Goal: Navigation & Orientation: Find specific page/section

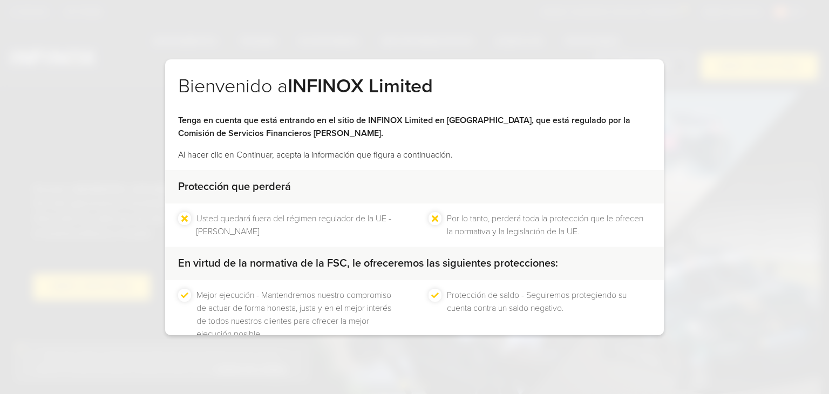
scroll to position [69, 0]
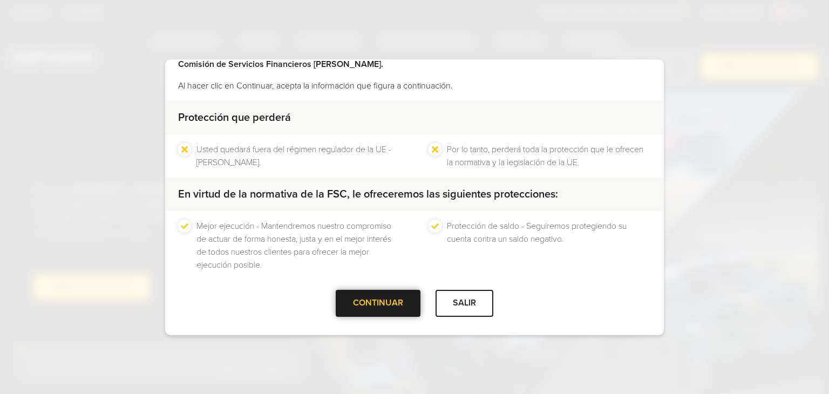
click at [378, 303] on div at bounding box center [378, 303] width 0 height 0
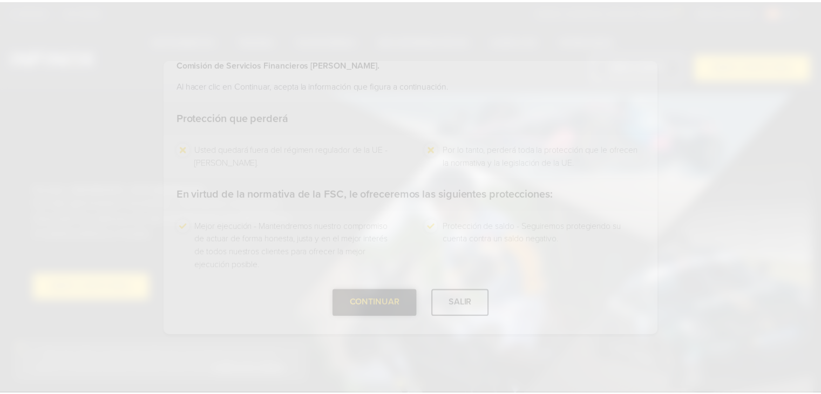
scroll to position [0, 0]
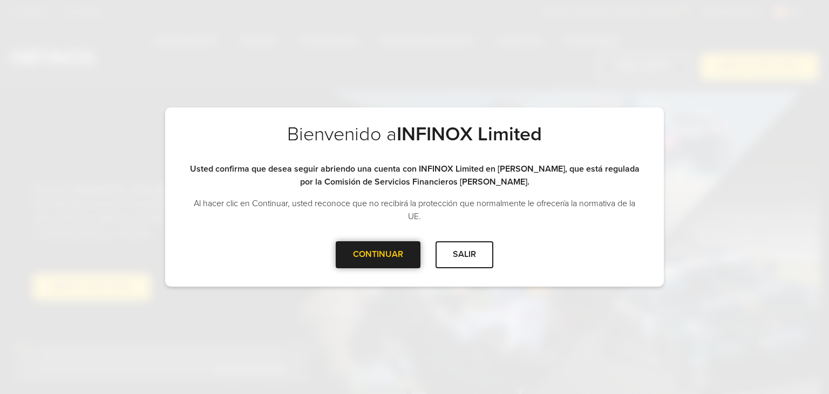
click at [378, 255] on div at bounding box center [378, 255] width 0 height 0
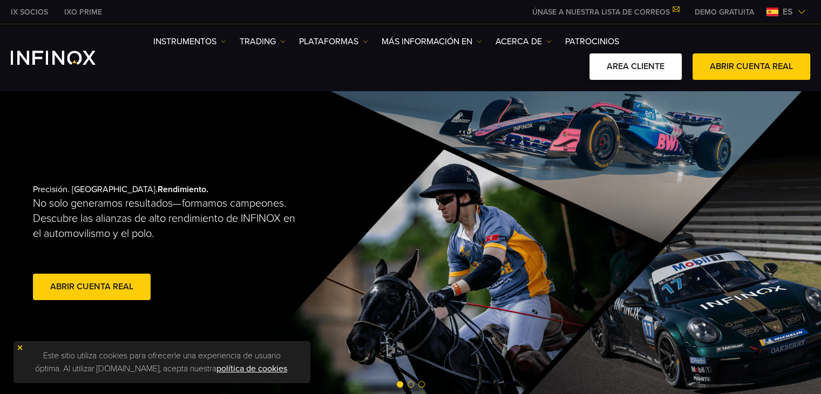
click at [642, 60] on link "AREA CLIENTE" at bounding box center [635, 66] width 92 height 26
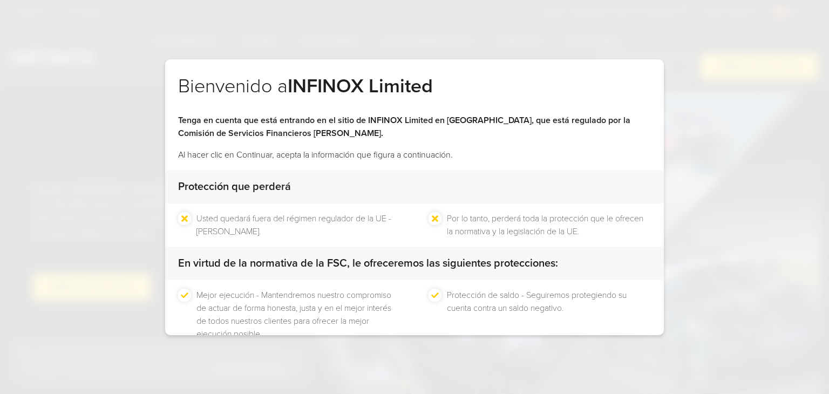
scroll to position [69, 0]
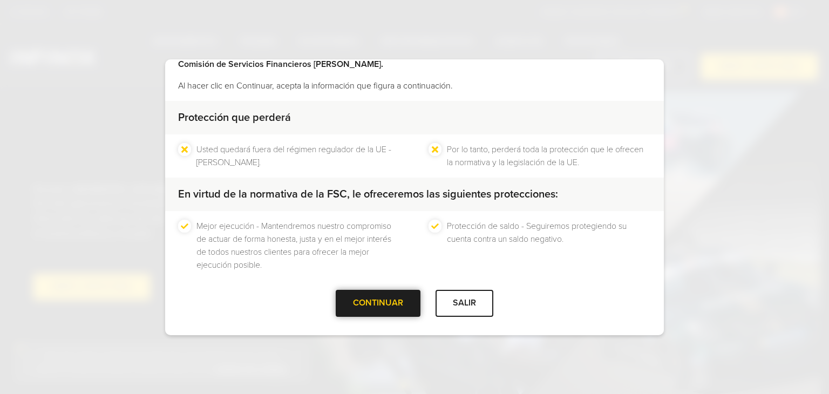
click at [357, 303] on div "CONTINUAR" at bounding box center [378, 303] width 85 height 26
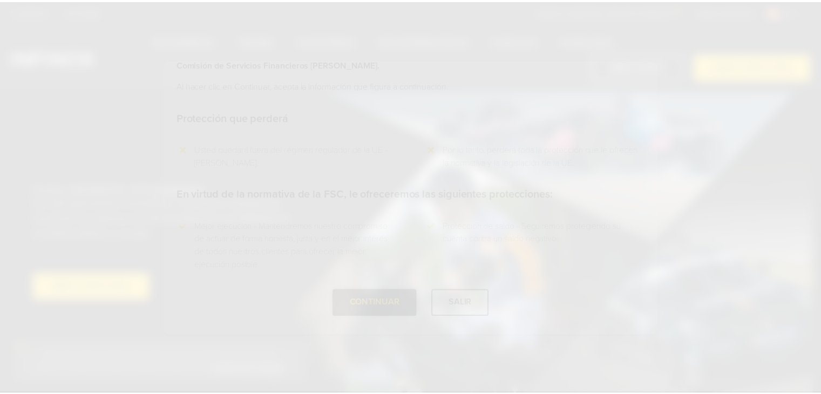
scroll to position [0, 0]
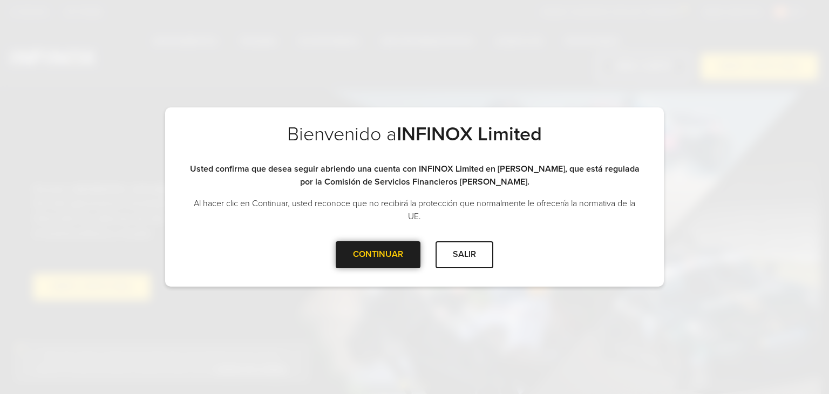
click at [386, 253] on div "CONTINUAR" at bounding box center [378, 254] width 85 height 26
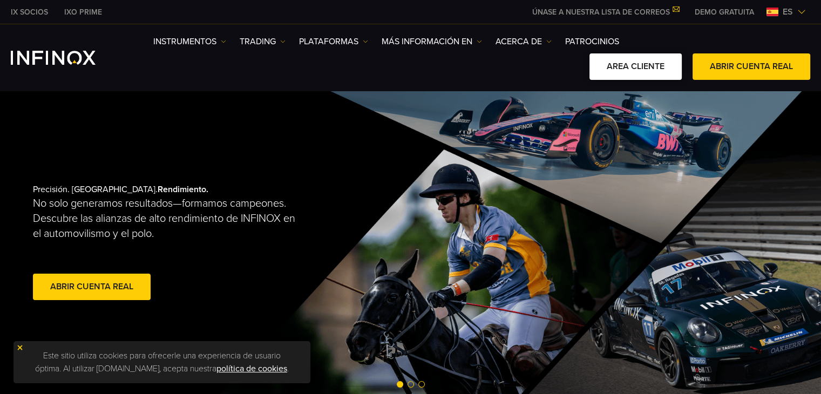
click at [626, 64] on link "AREA CLIENTE" at bounding box center [635, 66] width 92 height 26
